Goal: Entertainment & Leisure: Consume media (video, audio)

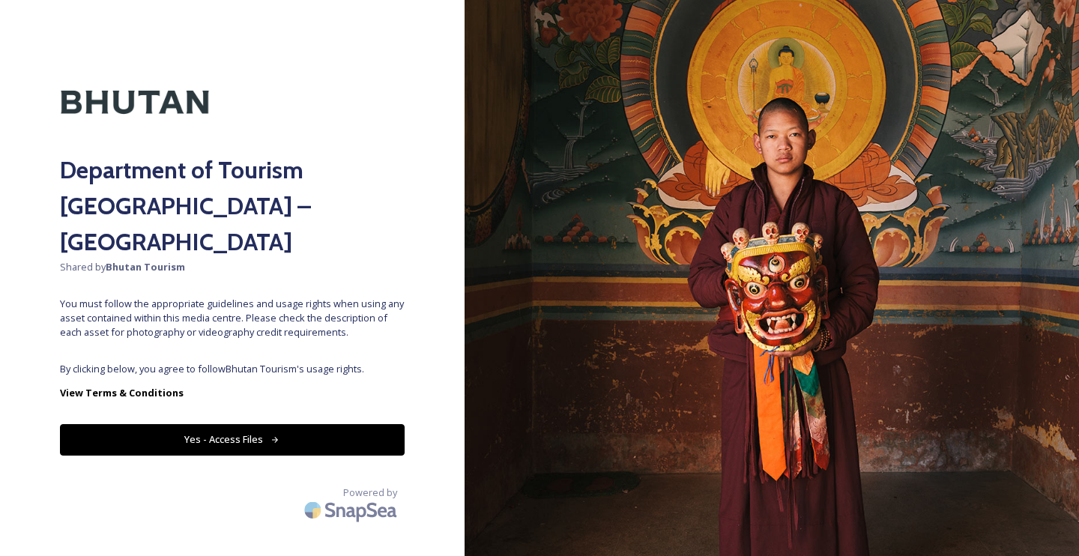
click at [227, 424] on button "Yes - Access Files" at bounding box center [232, 439] width 345 height 31
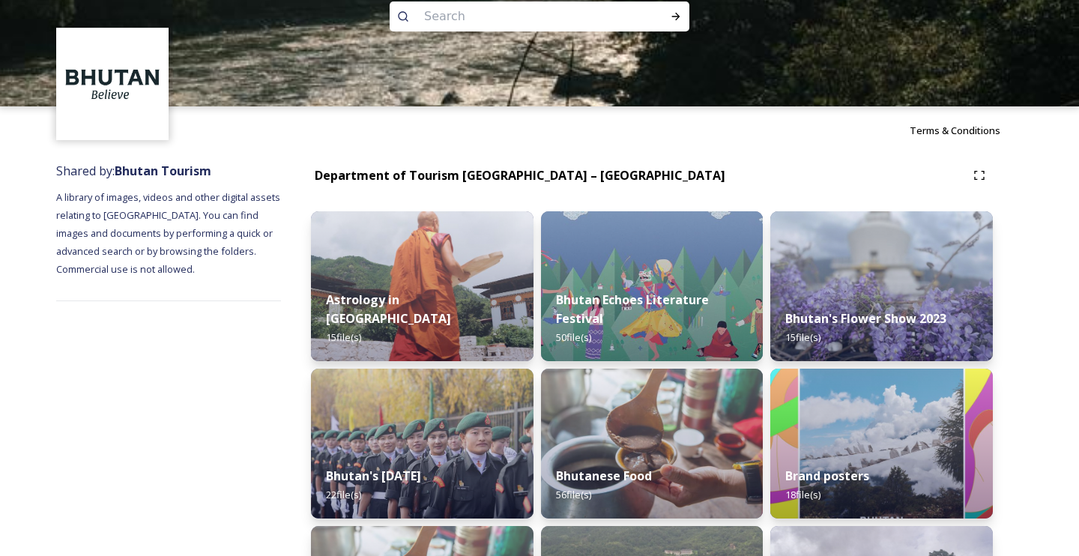
scroll to position [32, 0]
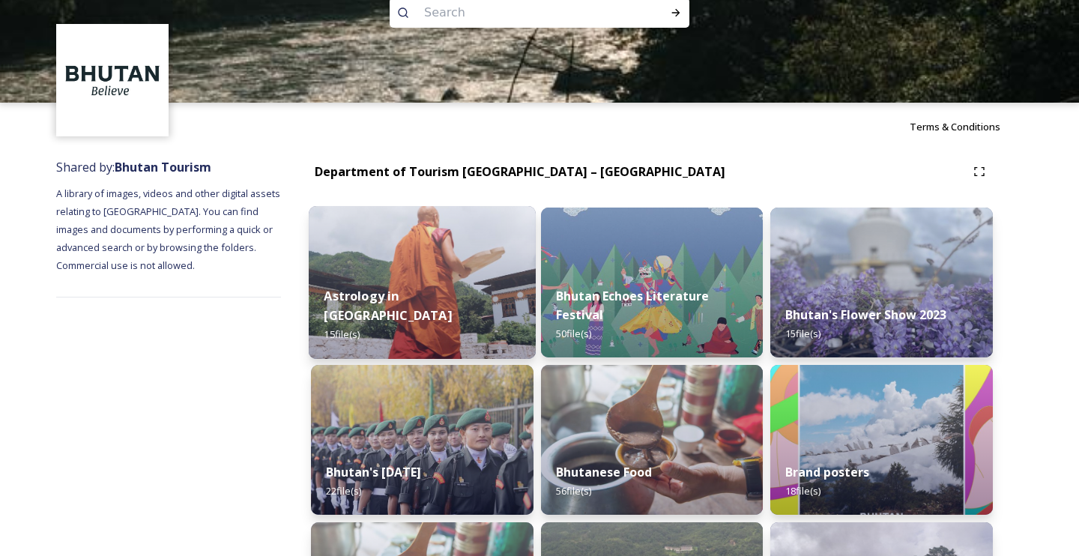
click at [385, 266] on img at bounding box center [422, 282] width 227 height 153
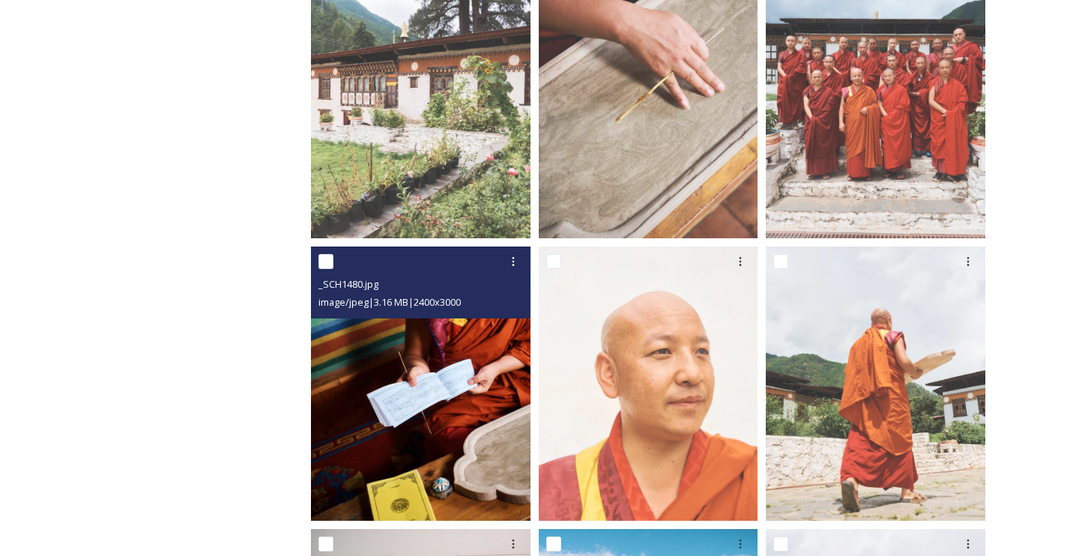
scroll to position [549, 0]
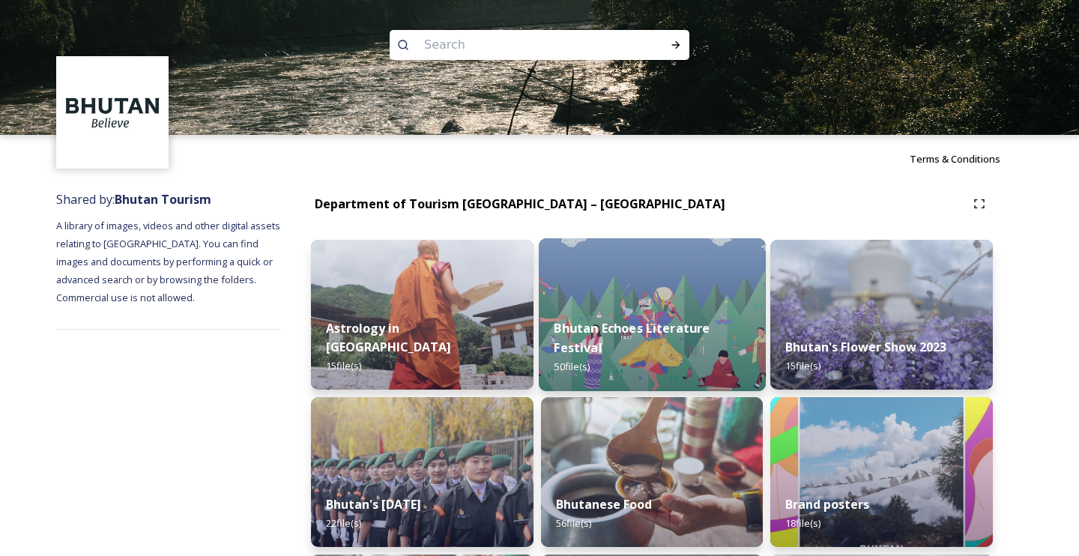
click at [627, 294] on img at bounding box center [652, 314] width 227 height 153
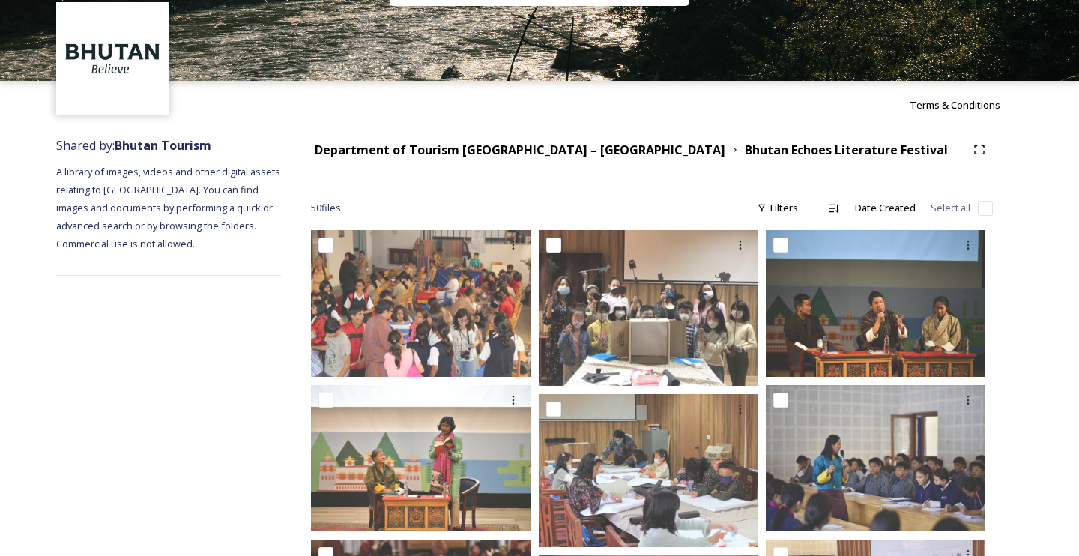
scroll to position [31, 0]
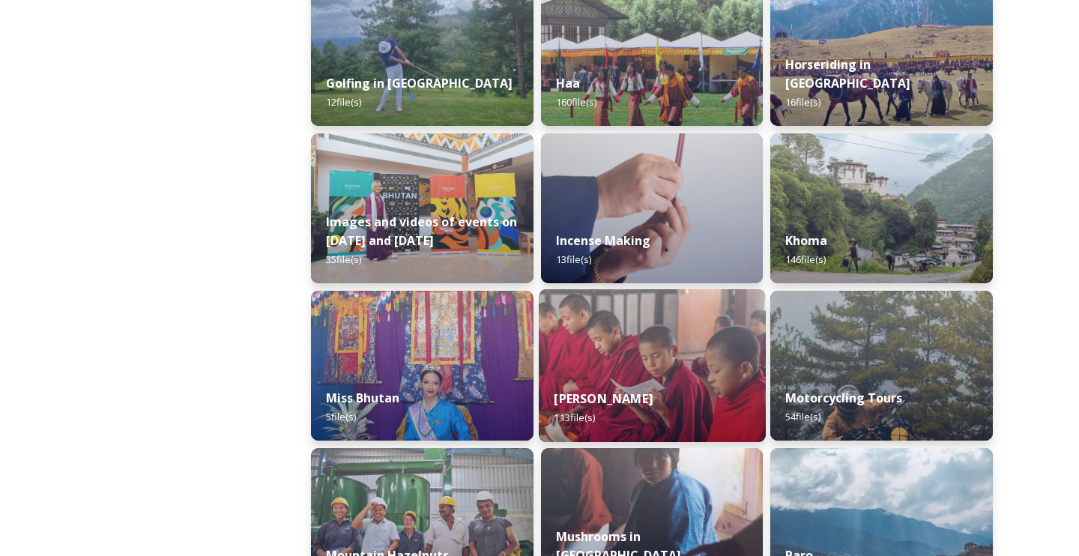
scroll to position [914, 0]
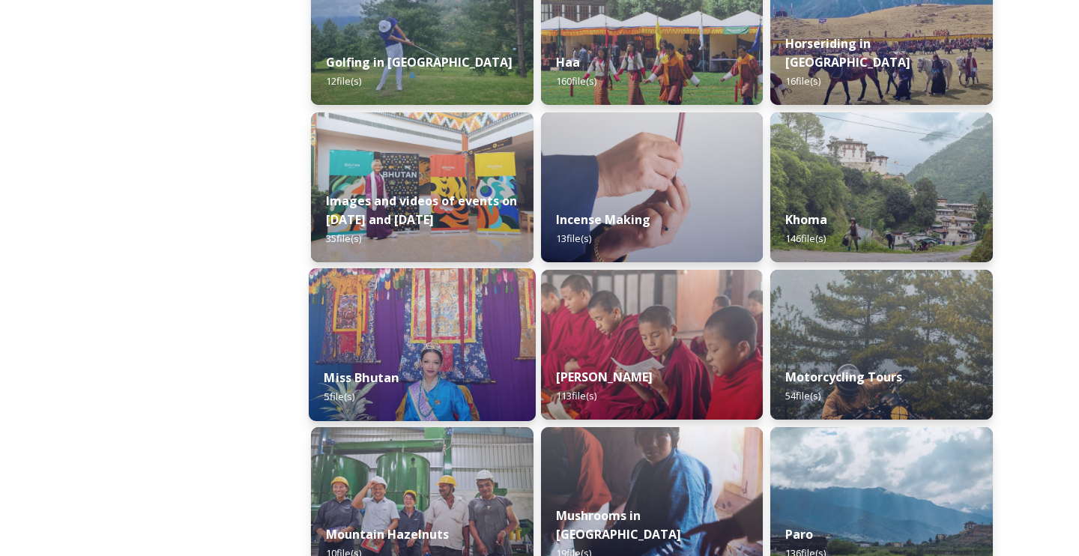
click at [448, 337] on img at bounding box center [422, 344] width 227 height 153
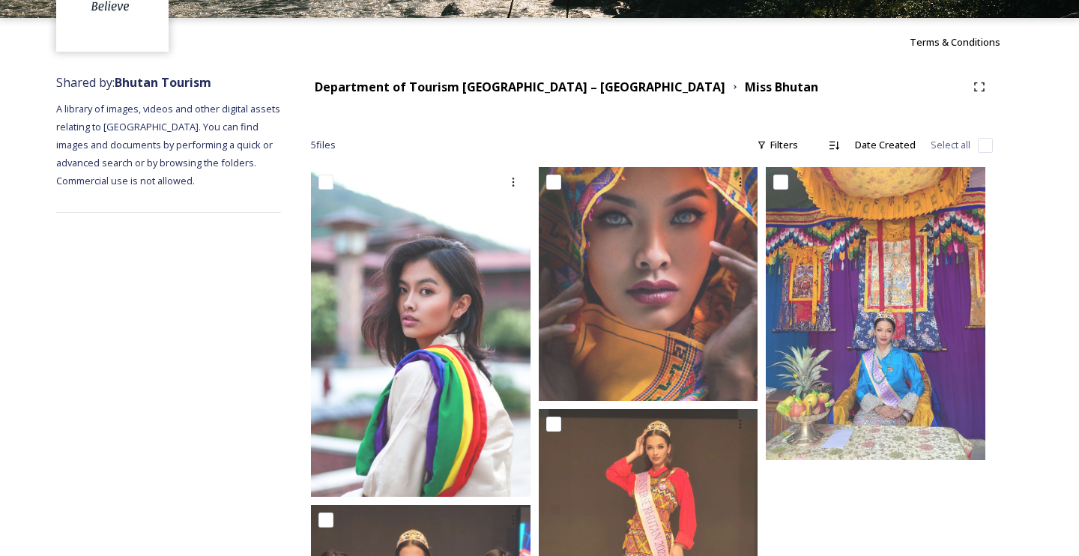
scroll to position [109, 0]
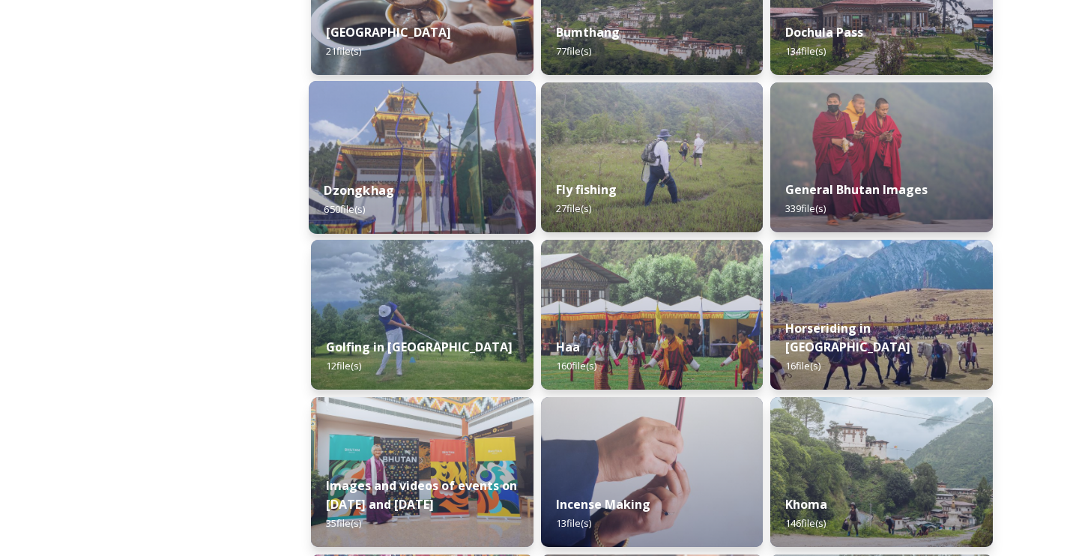
scroll to position [630, 0]
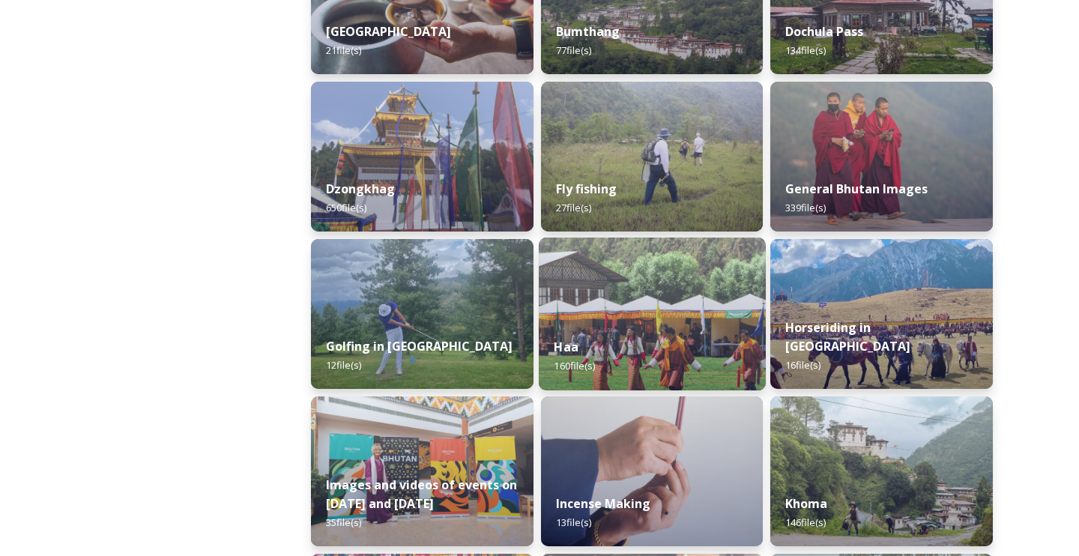
click at [603, 308] on img at bounding box center [652, 314] width 227 height 153
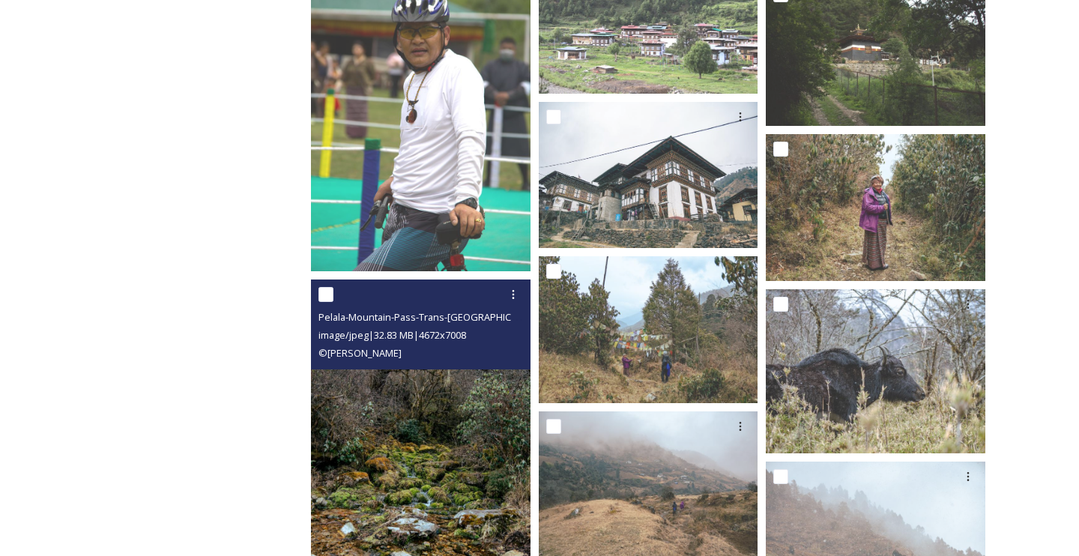
scroll to position [1982, 0]
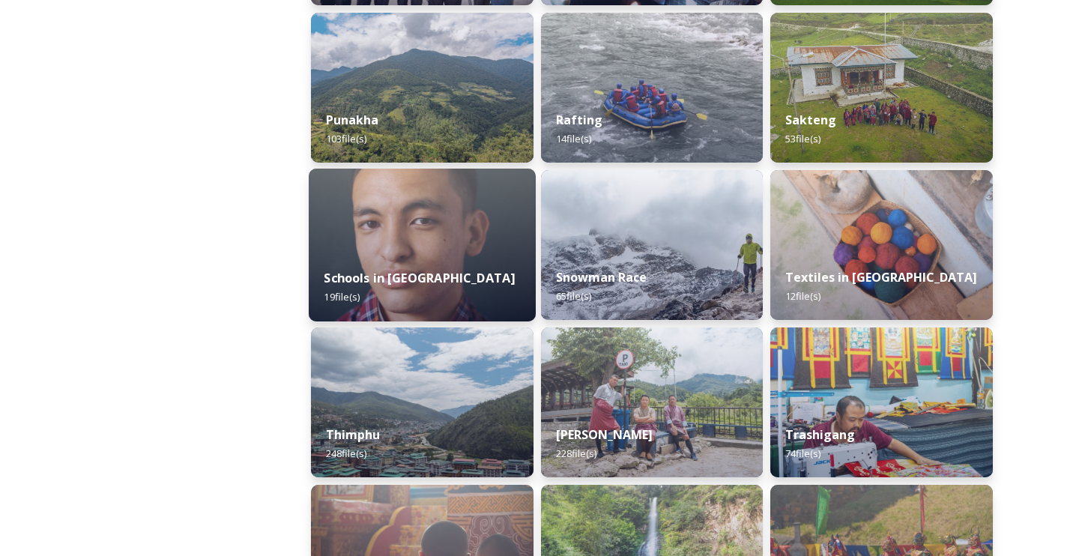
scroll to position [1489, 0]
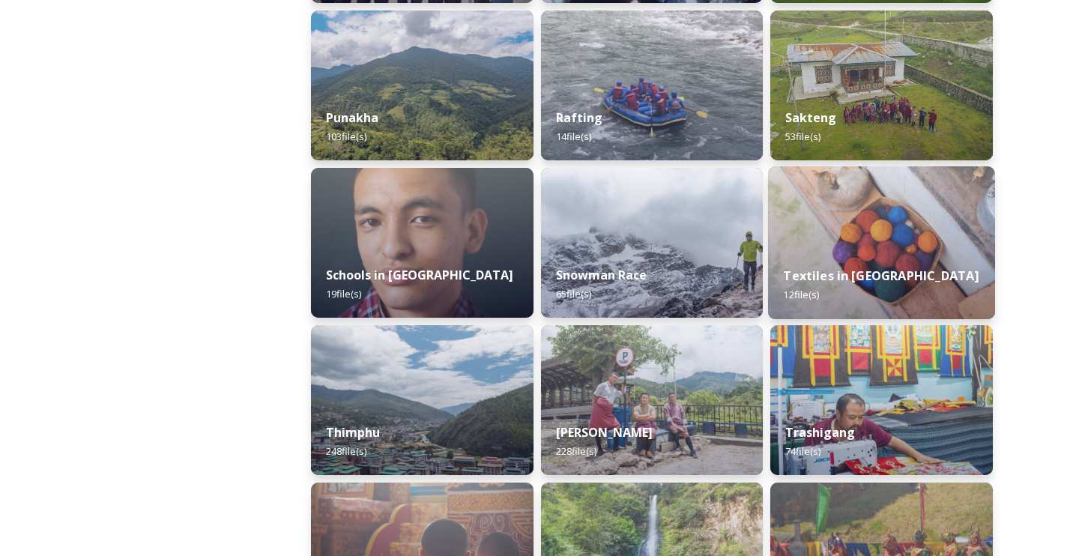
click at [877, 243] on img at bounding box center [881, 242] width 227 height 153
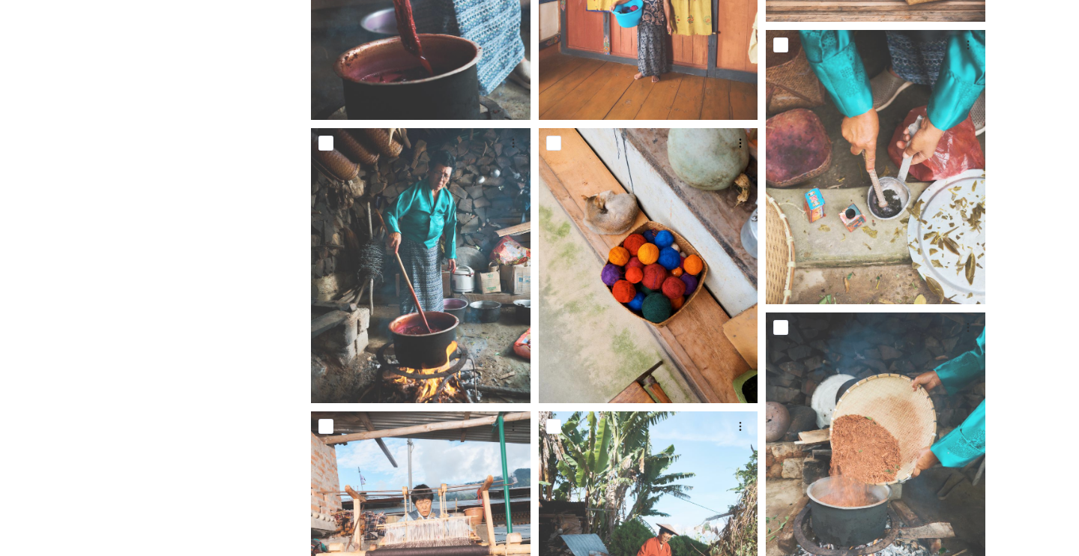
scroll to position [304, 0]
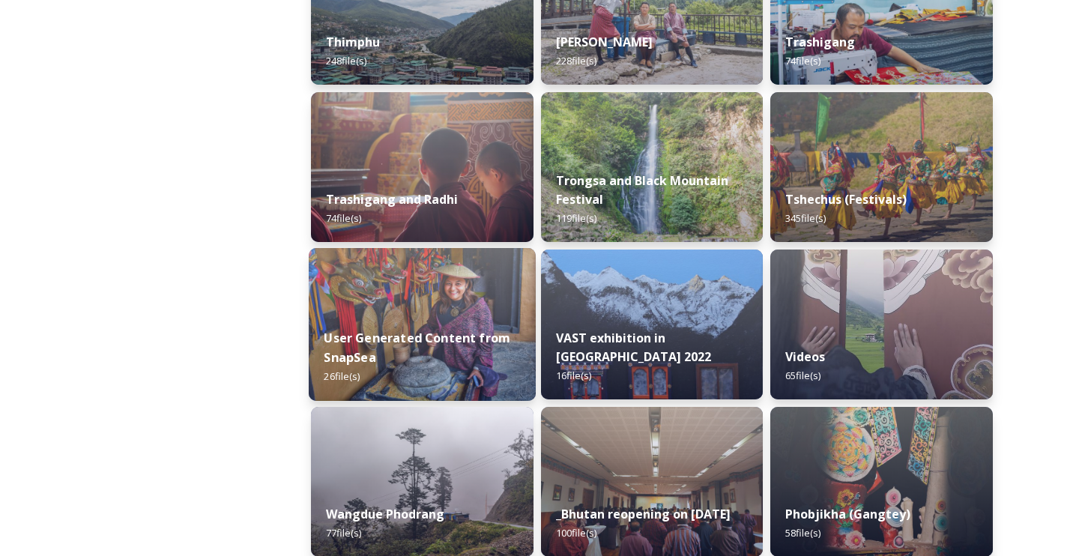
scroll to position [1885, 0]
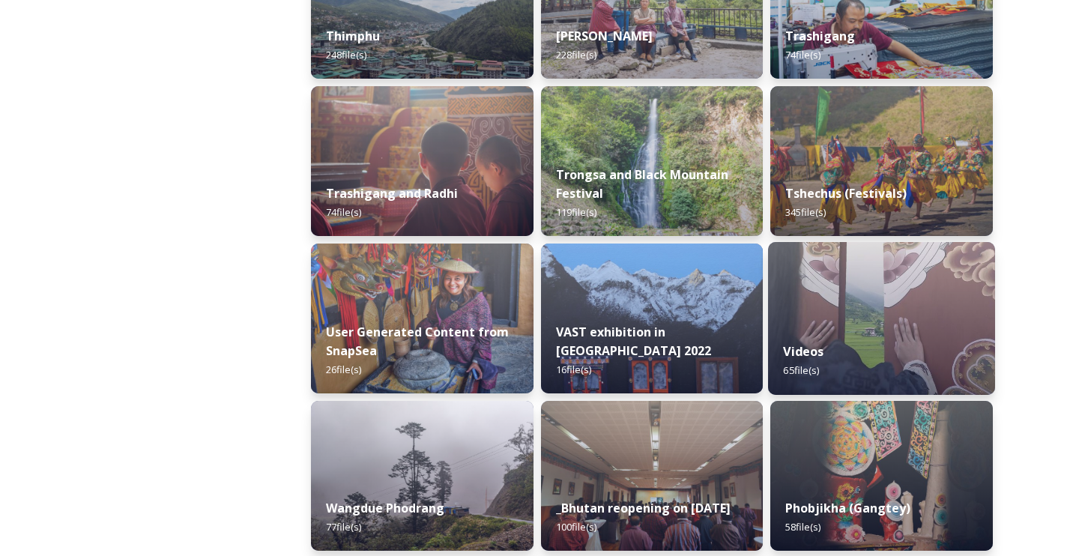
click at [831, 306] on img at bounding box center [881, 318] width 227 height 153
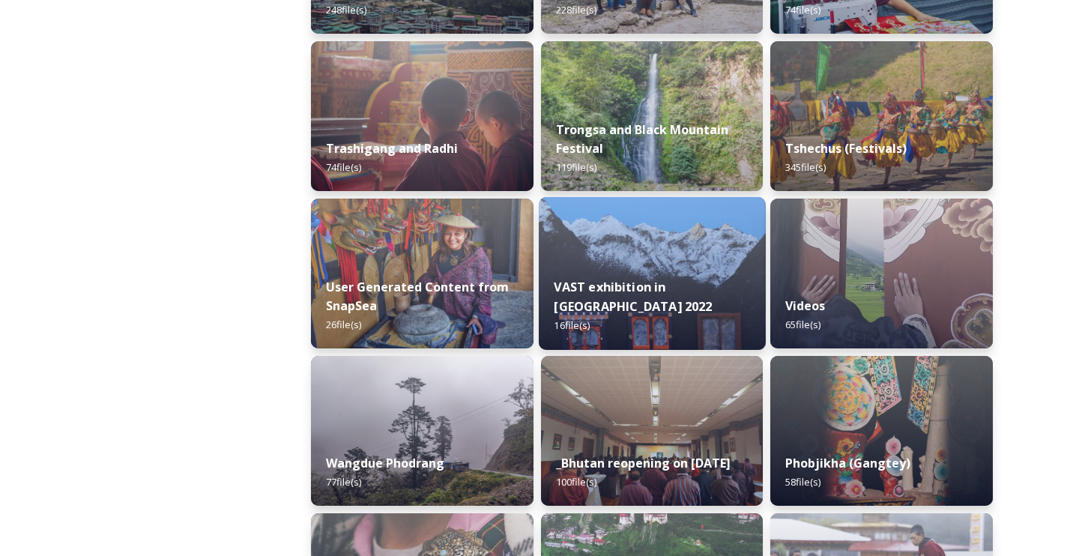
scroll to position [1935, 0]
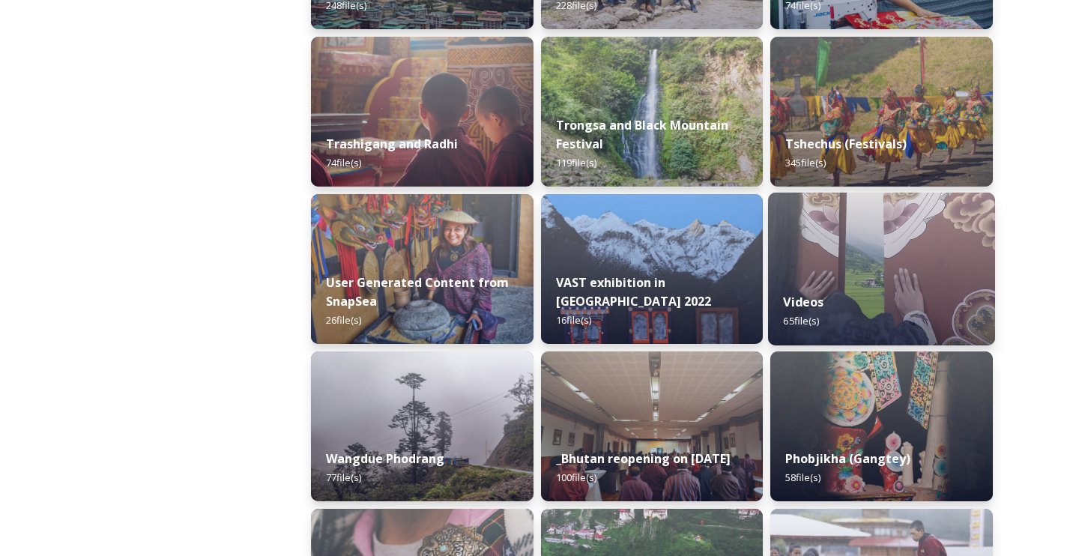
click at [883, 245] on img at bounding box center [881, 269] width 227 height 153
click at [873, 264] on img at bounding box center [881, 269] width 227 height 153
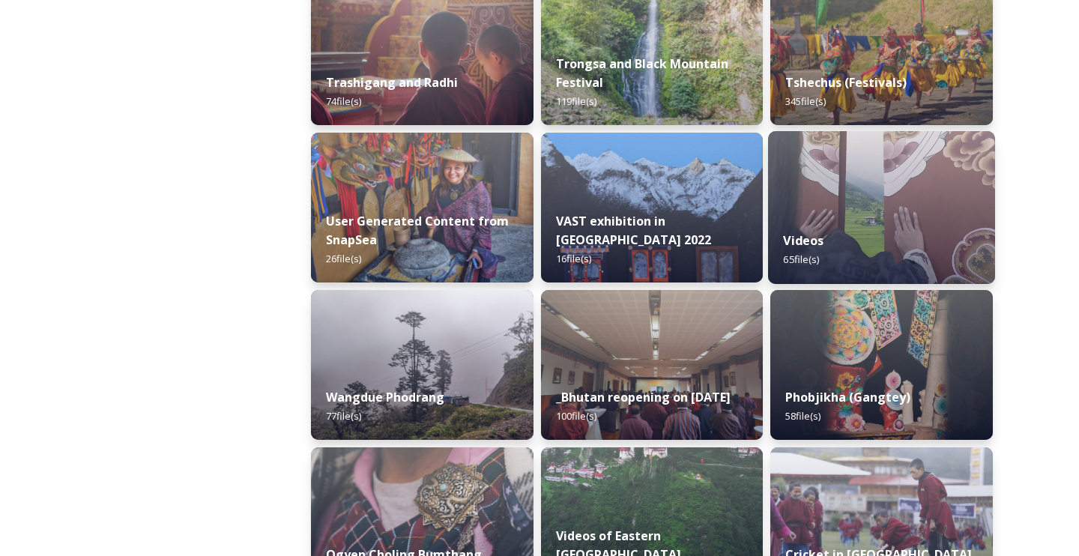
scroll to position [1997, 0]
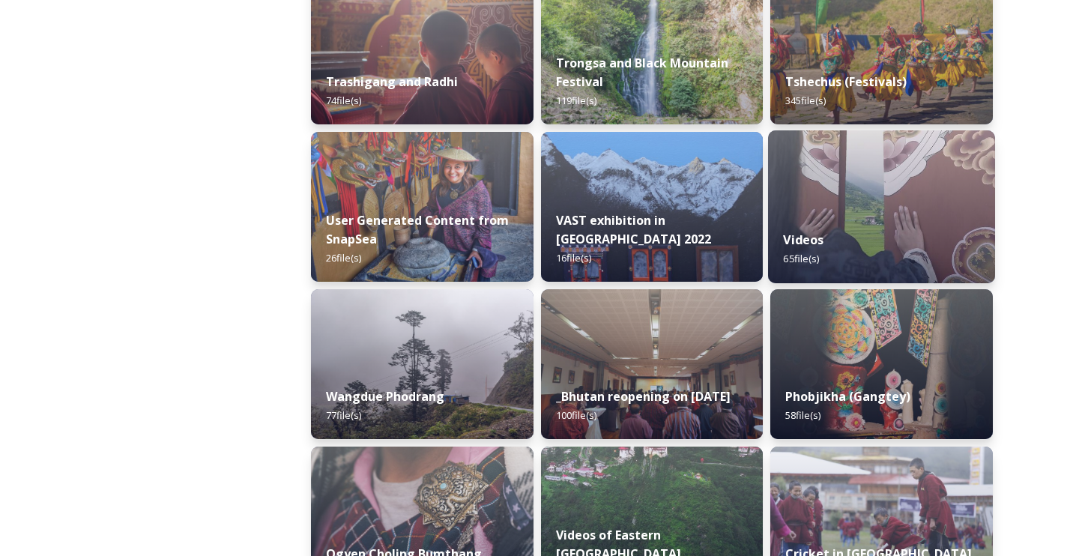
click at [846, 224] on div "Videos 65 file(s)" at bounding box center [881, 249] width 227 height 68
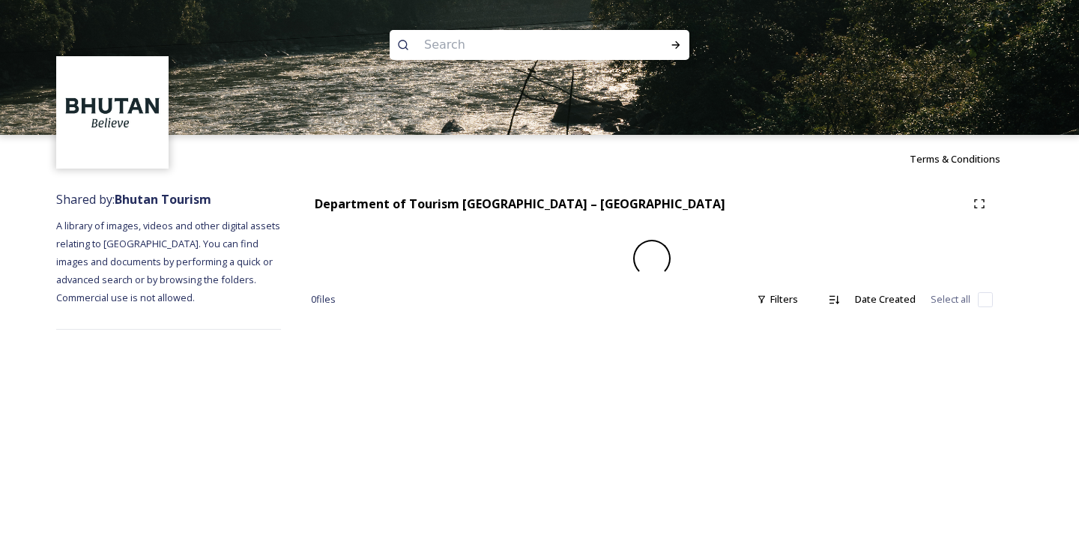
click at [1064, 226] on div "Shared by: Bhutan Tourism A library of images, videos and other digital assets …" at bounding box center [539, 260] width 1079 height 154
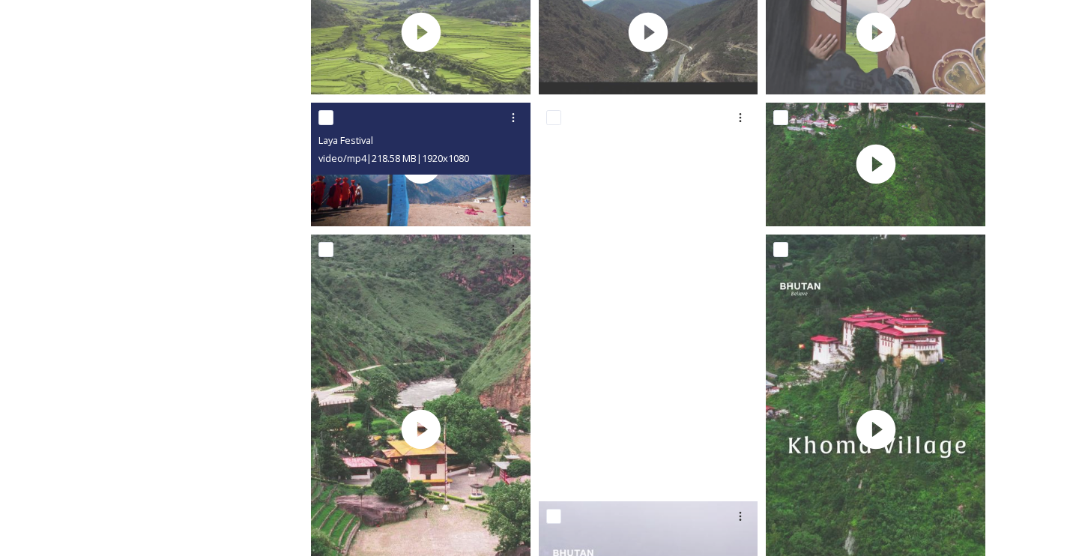
scroll to position [449, 0]
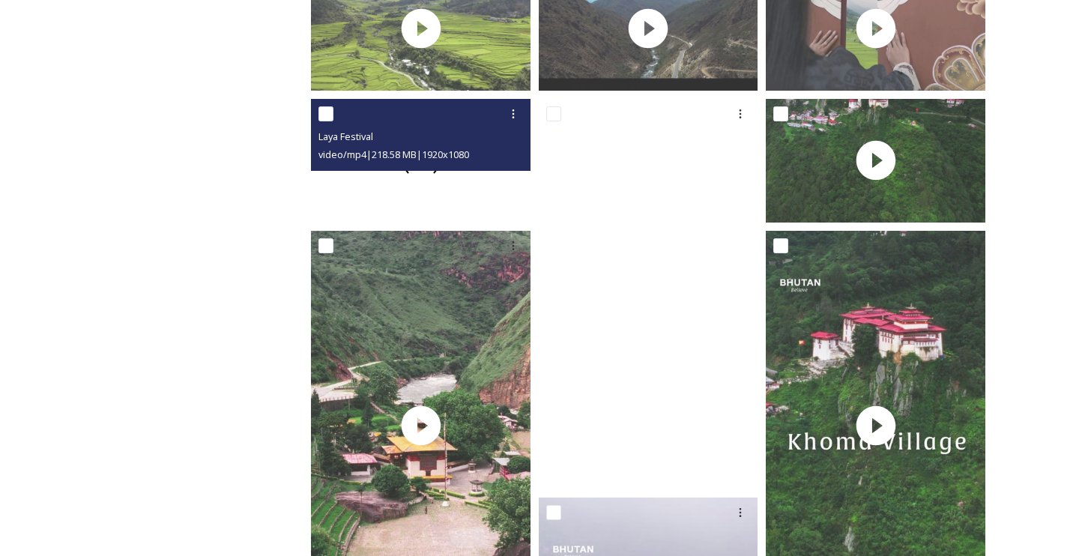
click at [418, 190] on div at bounding box center [421, 161] width 220 height 124
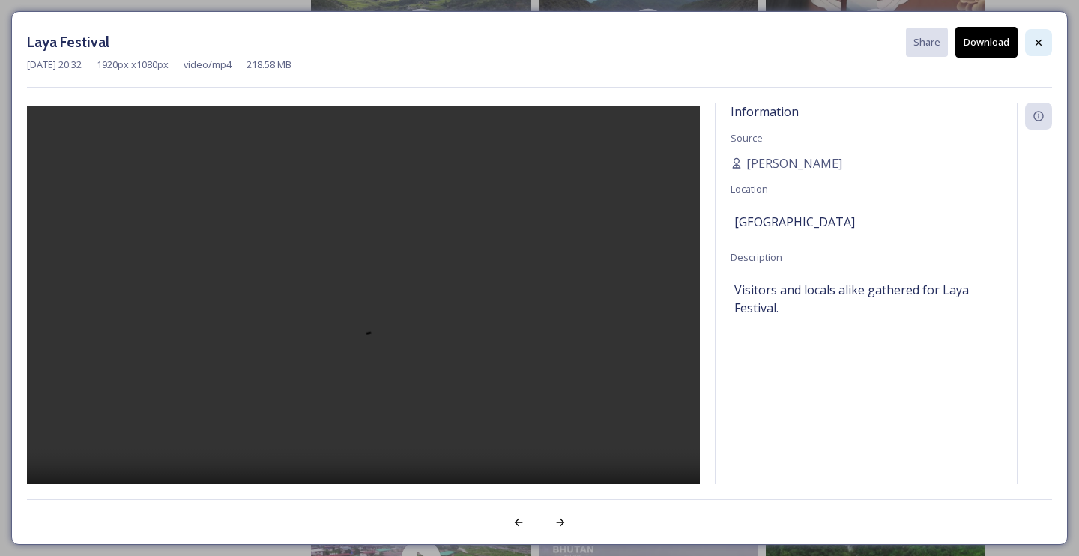
click at [1032, 44] on div at bounding box center [1038, 42] width 27 height 27
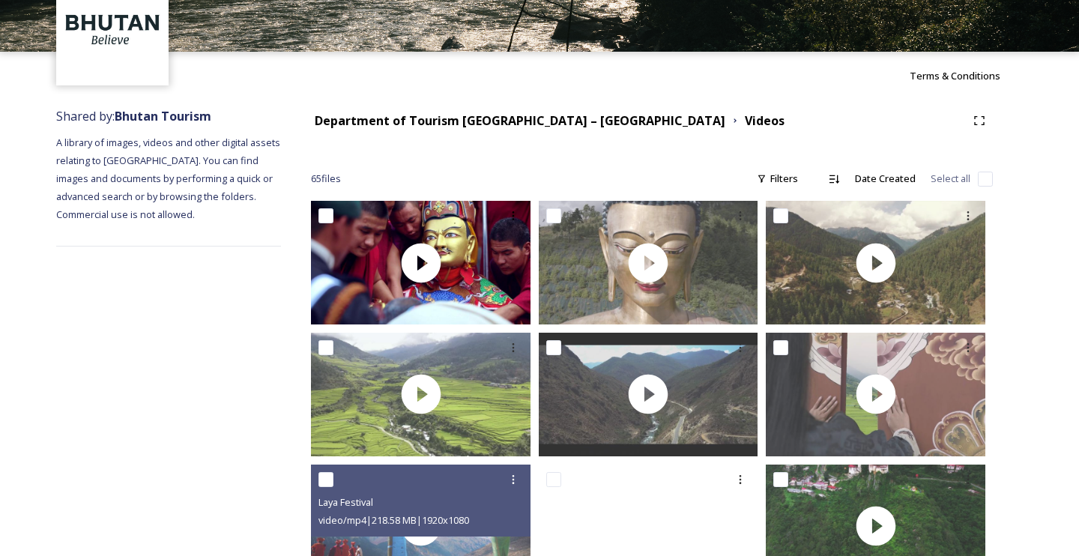
scroll to position [116, 0]
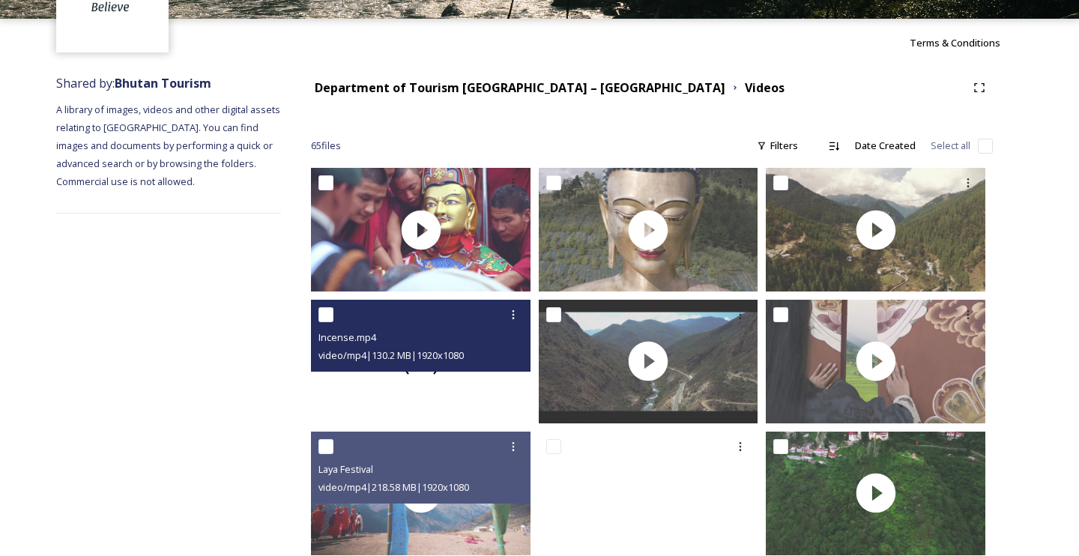
click at [446, 388] on div at bounding box center [421, 362] width 220 height 124
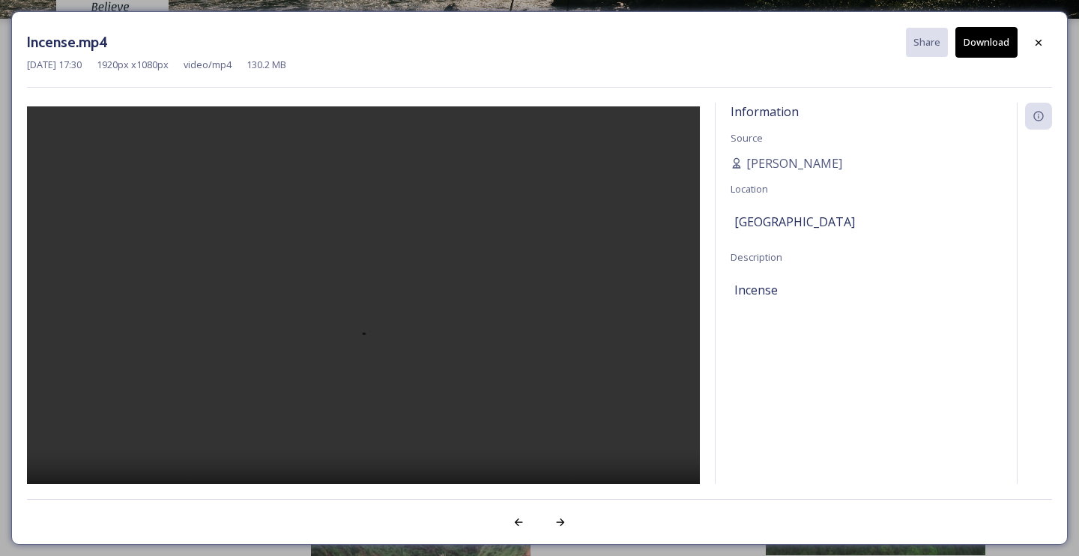
click at [361, 322] on video at bounding box center [363, 316] width 673 height 421
click at [1034, 43] on icon at bounding box center [1039, 43] width 12 height 12
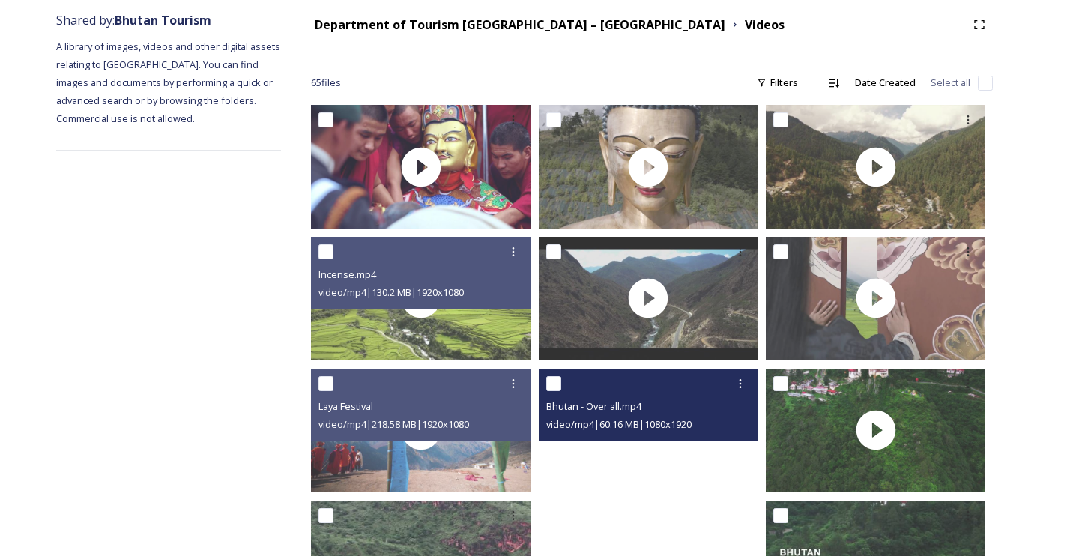
scroll to position [188, 0]
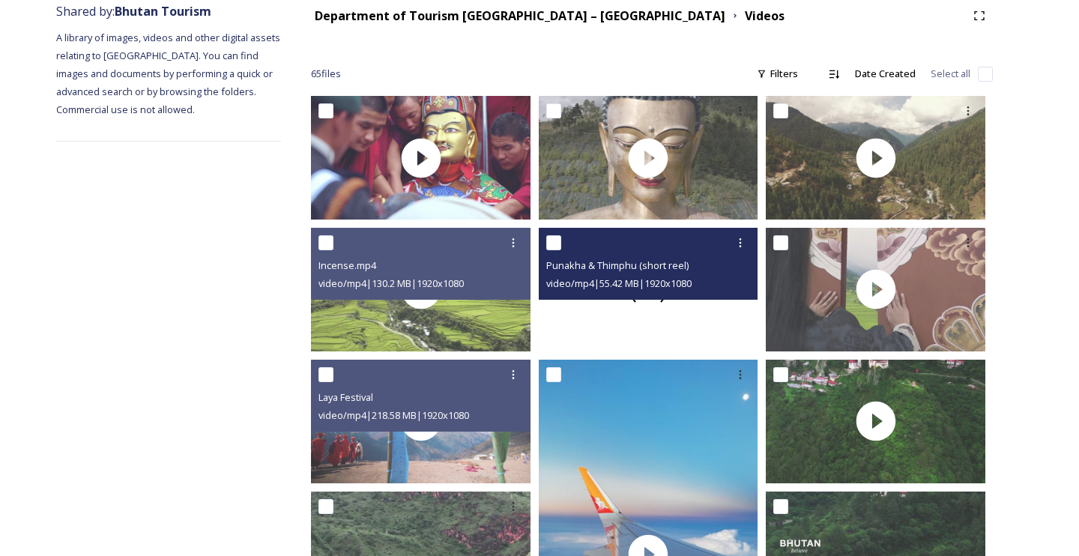
click at [611, 310] on div at bounding box center [649, 290] width 220 height 124
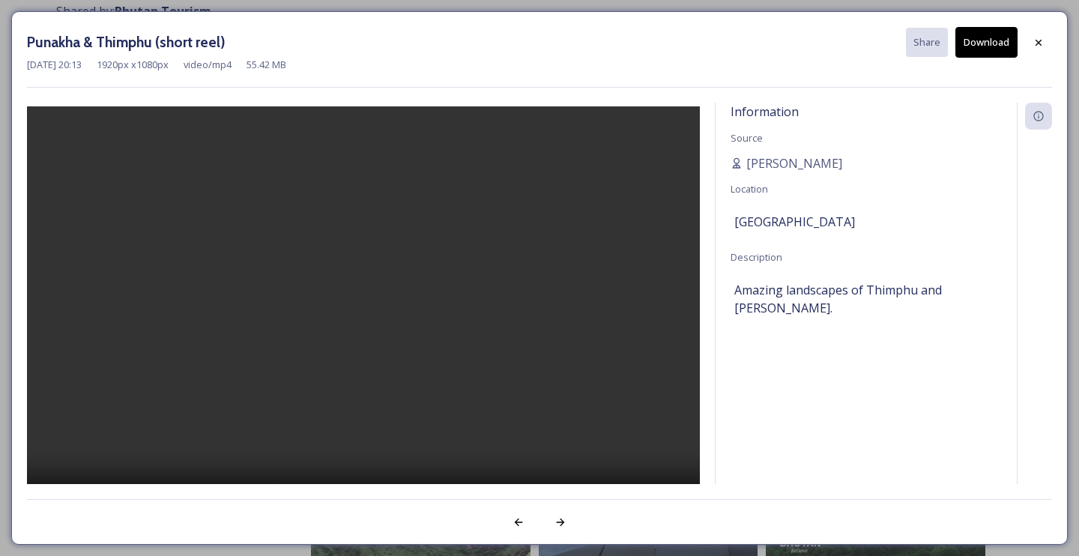
click at [363, 322] on video at bounding box center [363, 316] width 673 height 421
click at [487, 267] on video at bounding box center [363, 316] width 673 height 421
click at [1040, 43] on icon at bounding box center [1039, 42] width 6 height 6
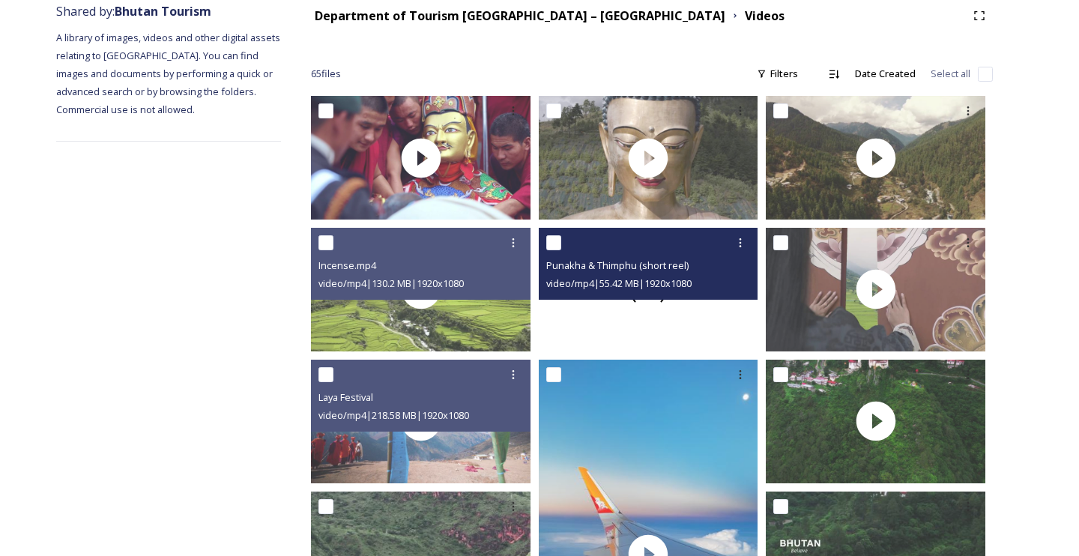
click at [654, 306] on div at bounding box center [649, 290] width 220 height 124
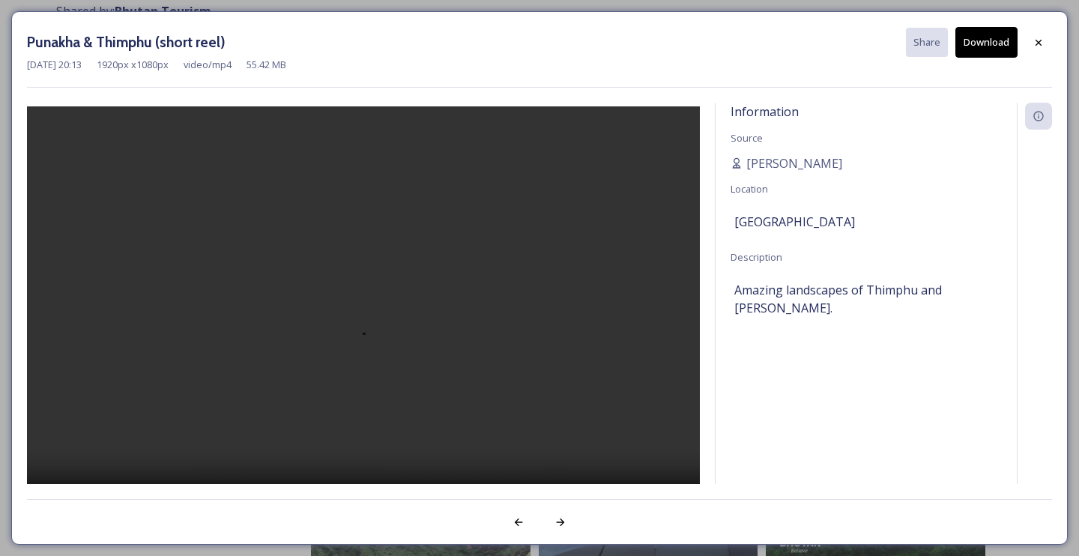
click at [380, 327] on video at bounding box center [363, 316] width 673 height 421
click at [385, 354] on video at bounding box center [363, 316] width 673 height 421
click at [287, 279] on video at bounding box center [363, 316] width 673 height 421
click at [376, 382] on video at bounding box center [363, 316] width 673 height 421
